Goal: Communication & Community: Answer question/provide support

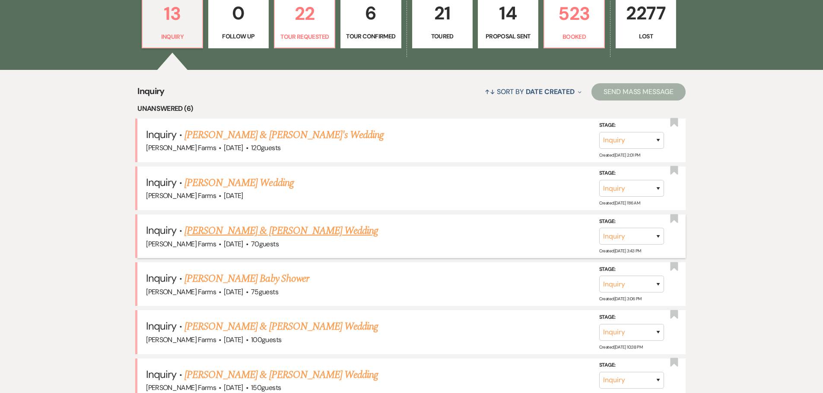
scroll to position [302, 0]
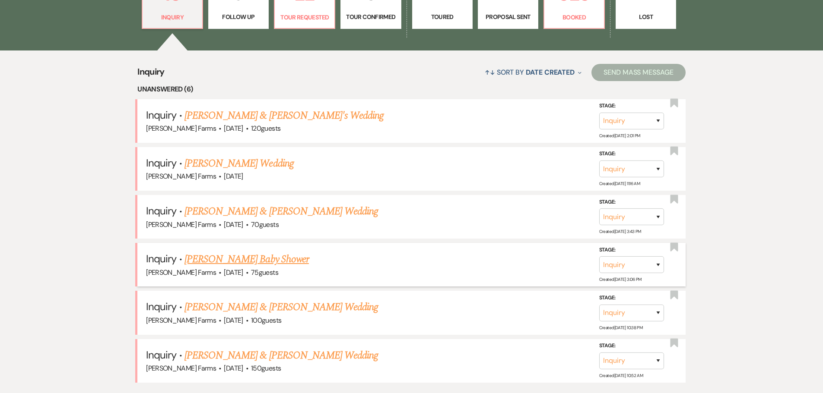
click at [215, 263] on link "[PERSON_NAME] Baby Shower" at bounding box center [246, 260] width 124 height 16
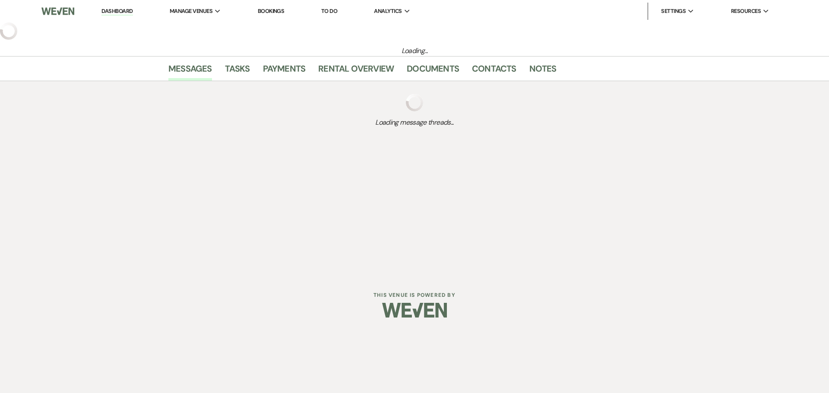
select select "5"
select select "3"
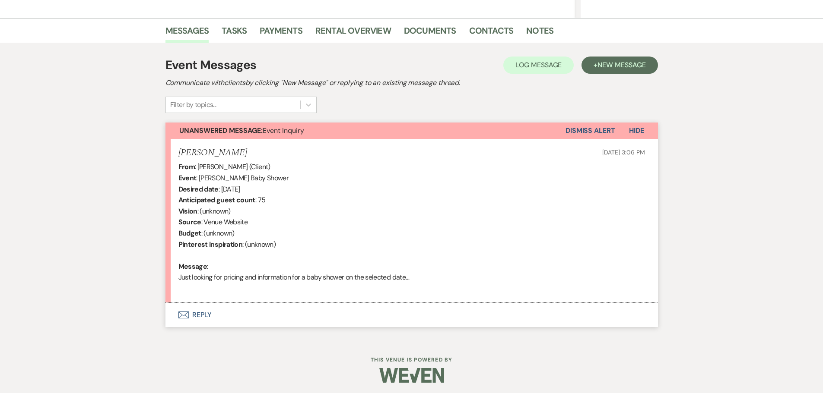
scroll to position [201, 0]
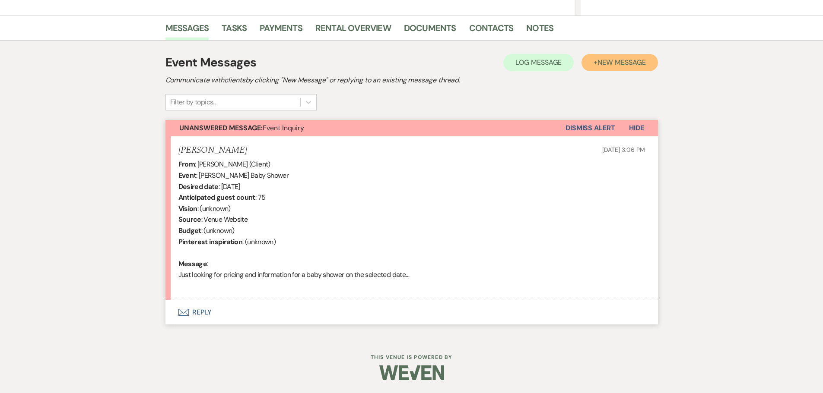
click at [611, 63] on span "New Message" at bounding box center [621, 62] width 48 height 9
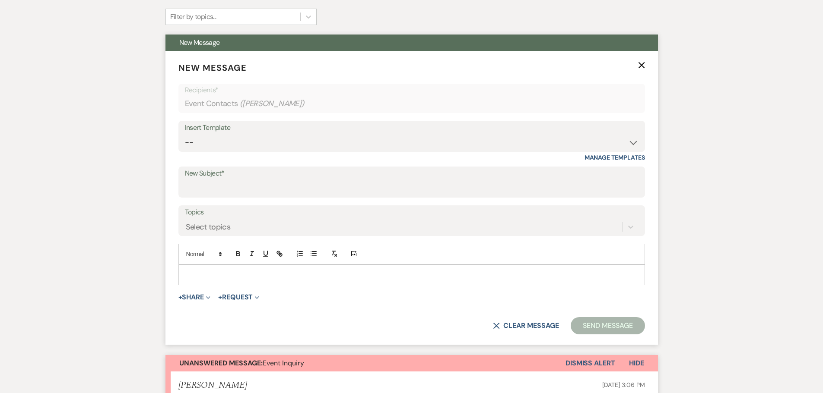
scroll to position [288, 0]
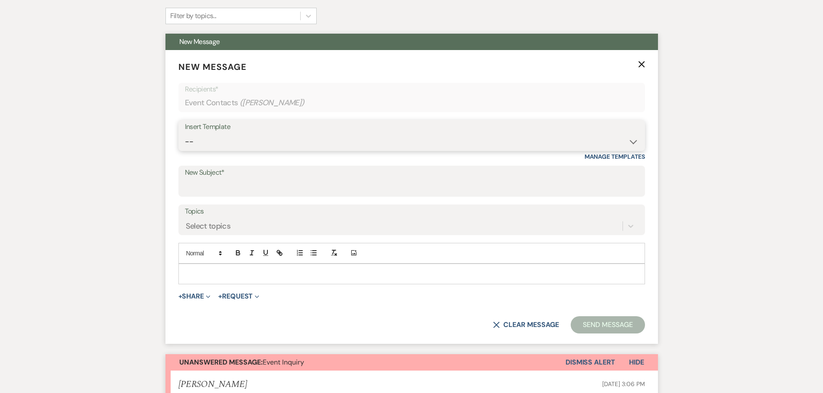
click at [222, 136] on select "-- Tour Request Response Follow Up Contract (Pre-Booked Leads) Weven Planning P…" at bounding box center [411, 141] width 453 height 17
select select "4589"
click at [185, 133] on select "-- Tour Request Response Follow Up Contract (Pre-Booked Leads) Weven Planning P…" at bounding box center [411, 141] width 453 height 17
type input "Quote and More Info from [PERSON_NAME] Farms"
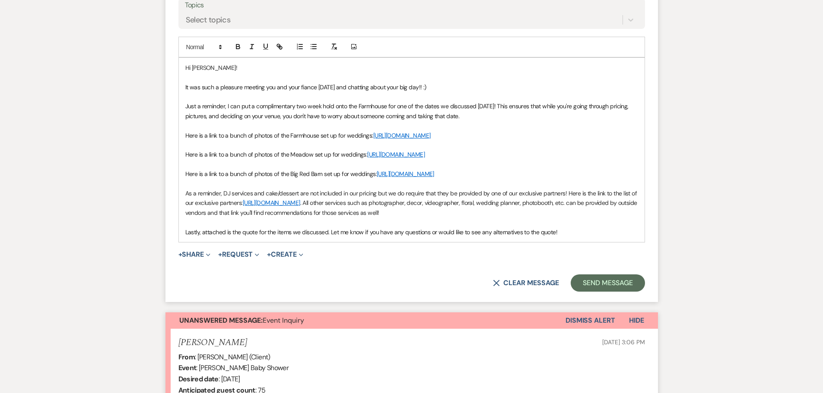
scroll to position [504, 0]
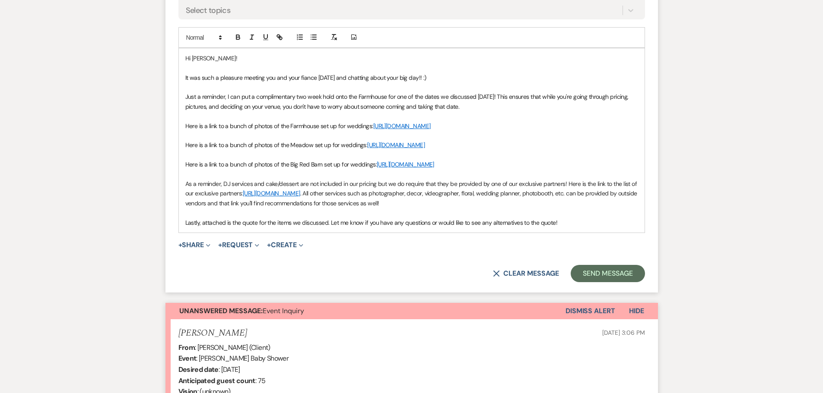
click at [367, 149] on link "[URL][DOMAIN_NAME]" at bounding box center [395, 145] width 57 height 8
click at [393, 181] on link "[URL][DOMAIN_NAME]" at bounding box center [365, 181] width 54 height 11
